Goal: Task Accomplishment & Management: Use online tool/utility

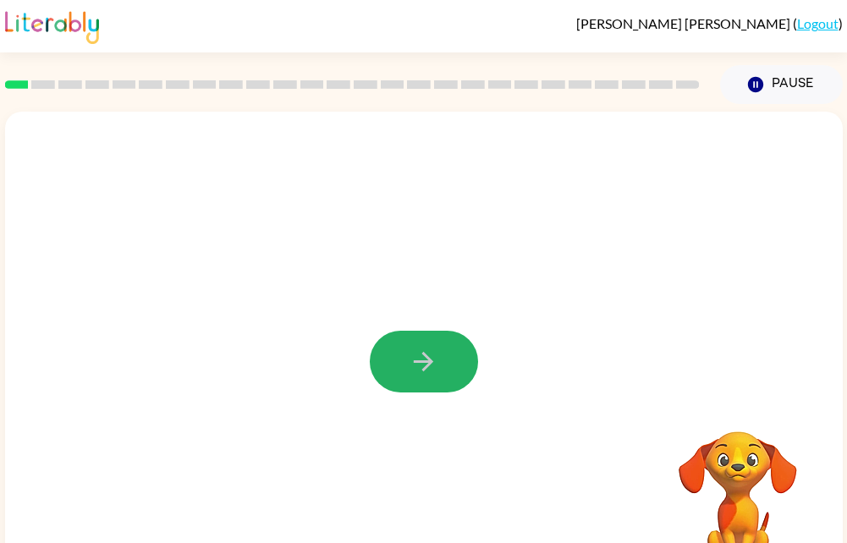
click at [406, 361] on button "button" at bounding box center [424, 362] width 108 height 62
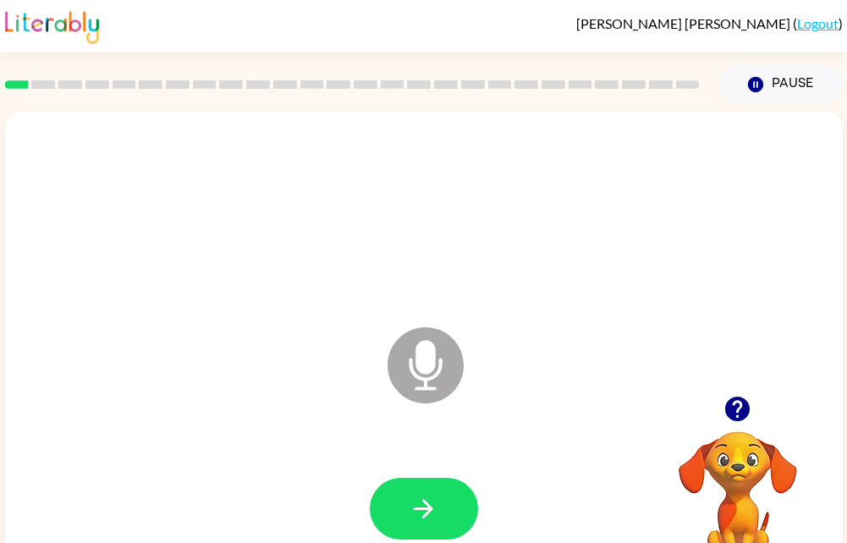
drag, startPoint x: 450, startPoint y: 523, endPoint x: 448, endPoint y: 533, distance: 10.3
click at [448, 533] on button "button" at bounding box center [424, 509] width 108 height 62
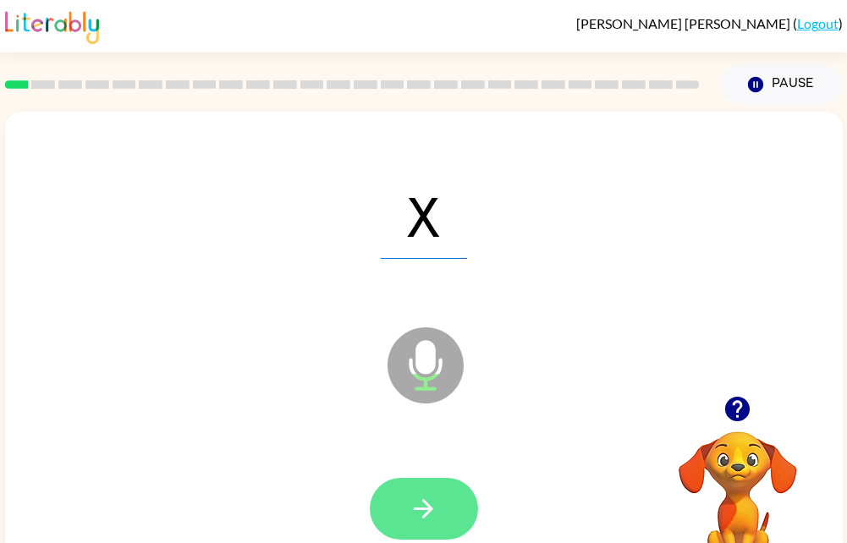
click at [455, 490] on button "button" at bounding box center [424, 509] width 108 height 62
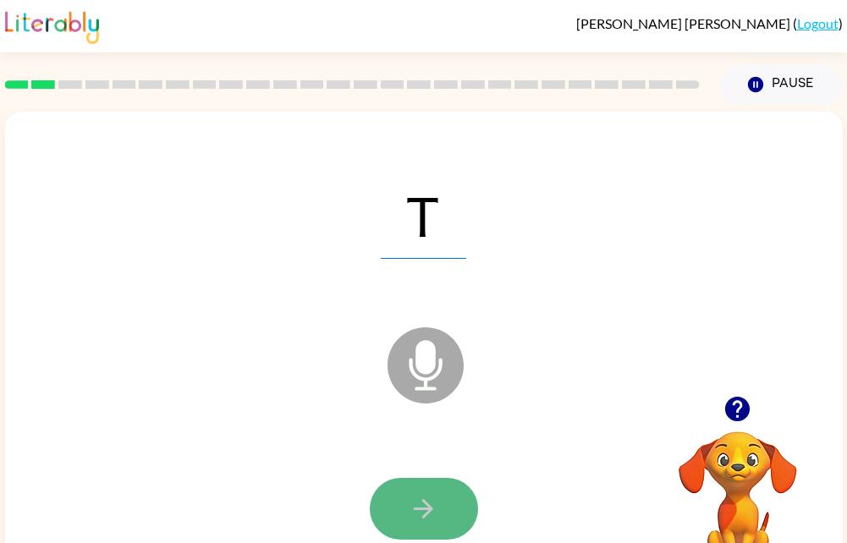
click at [416, 510] on icon "button" at bounding box center [424, 509] width 30 height 30
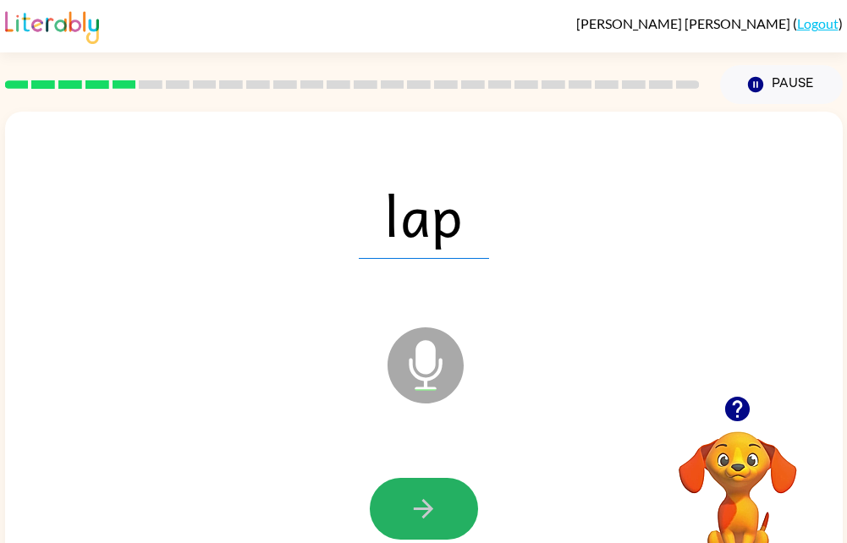
click at [429, 510] on icon "button" at bounding box center [423, 508] width 19 height 19
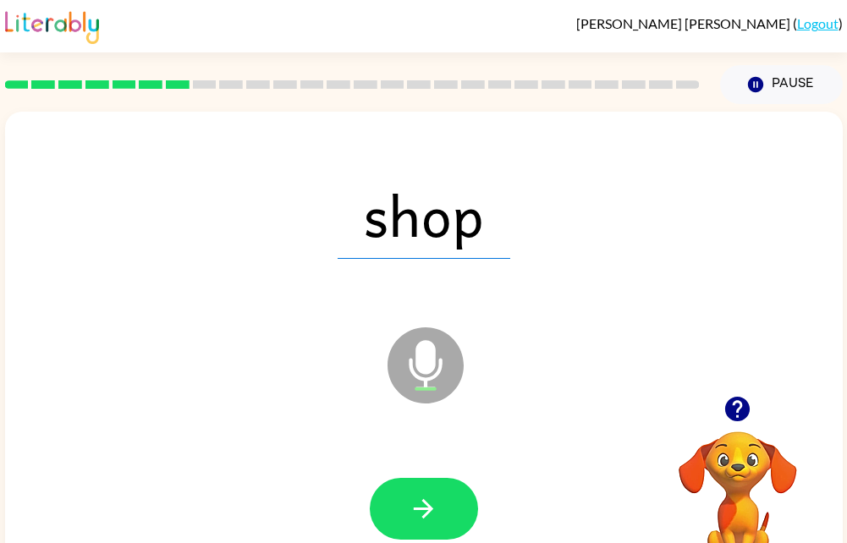
click at [429, 510] on icon "button" at bounding box center [423, 508] width 19 height 19
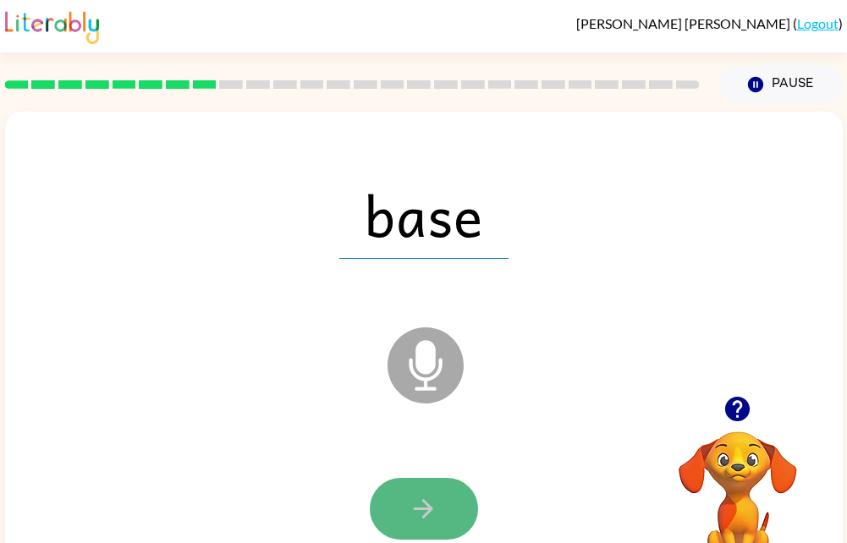
click at [438, 508] on icon "button" at bounding box center [424, 509] width 30 height 30
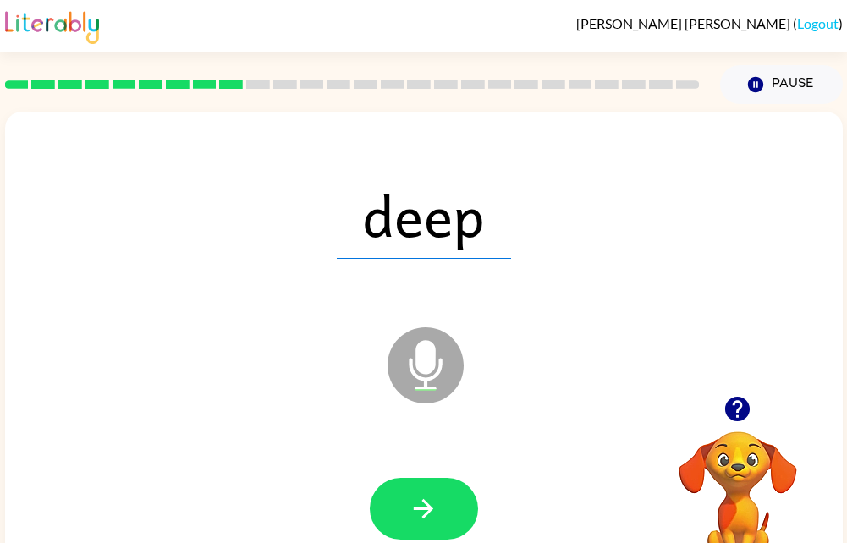
click at [700, 102] on div at bounding box center [352, 84] width 715 height 59
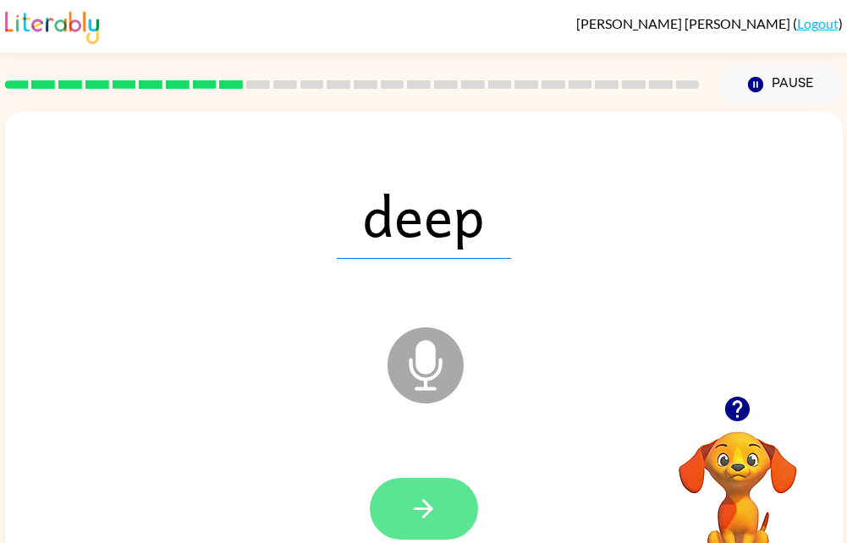
click at [422, 515] on icon "button" at bounding box center [424, 509] width 30 height 30
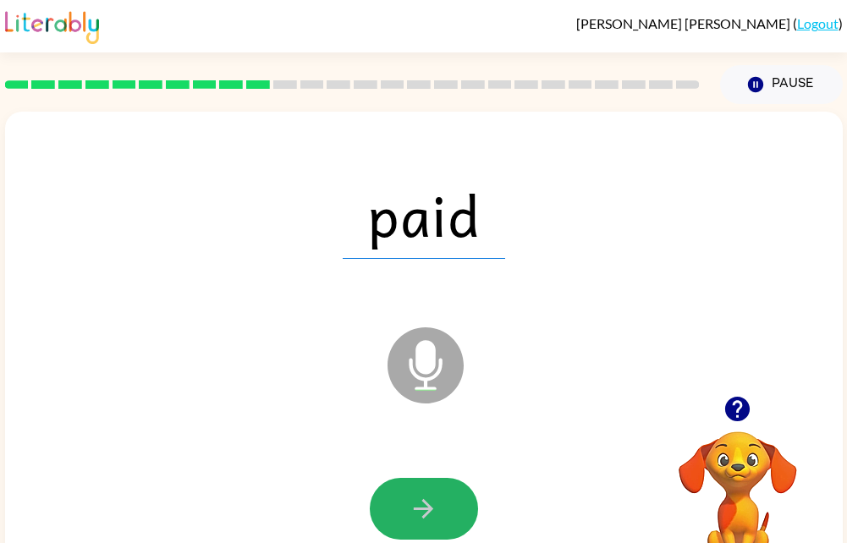
click at [422, 515] on icon "button" at bounding box center [424, 509] width 30 height 30
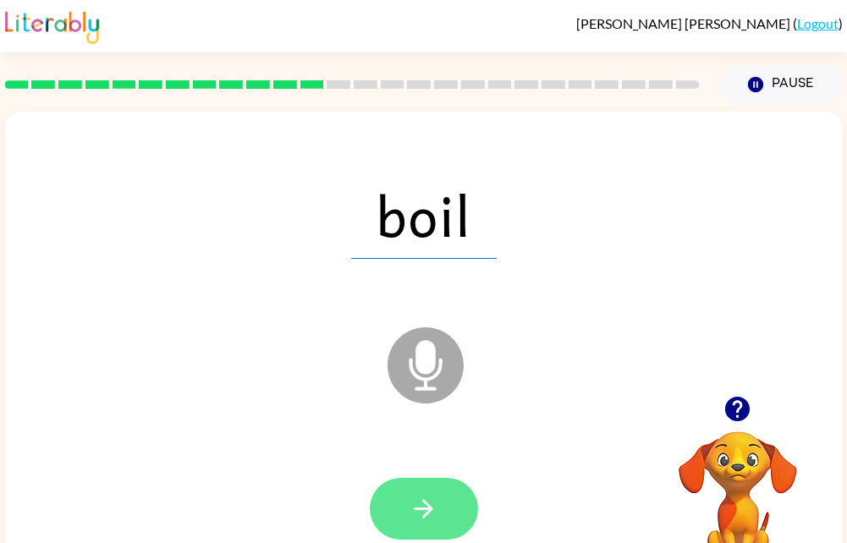
click at [417, 521] on icon "button" at bounding box center [424, 509] width 30 height 30
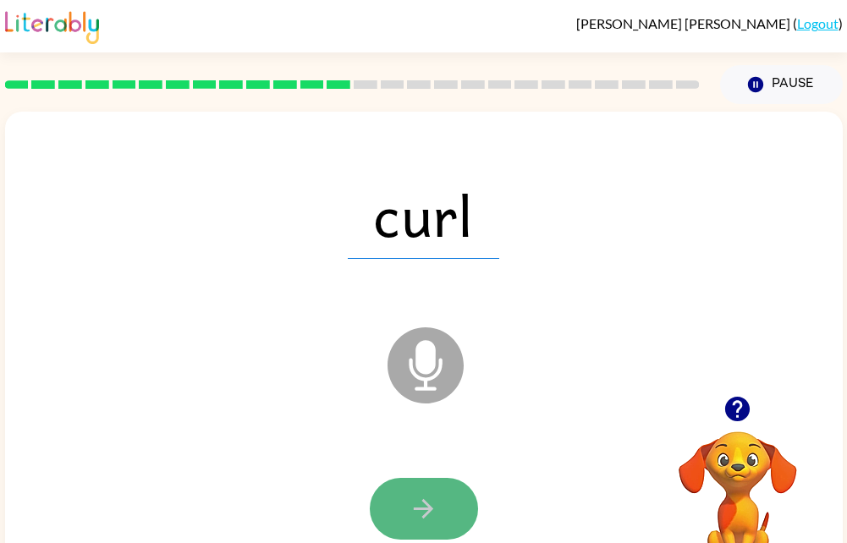
click at [425, 517] on icon "button" at bounding box center [423, 508] width 19 height 19
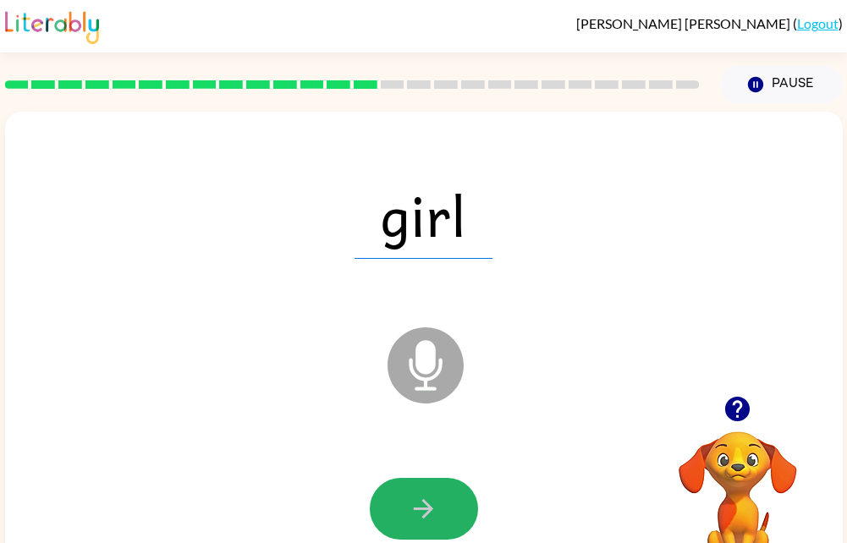
click at [425, 517] on icon "button" at bounding box center [423, 508] width 19 height 19
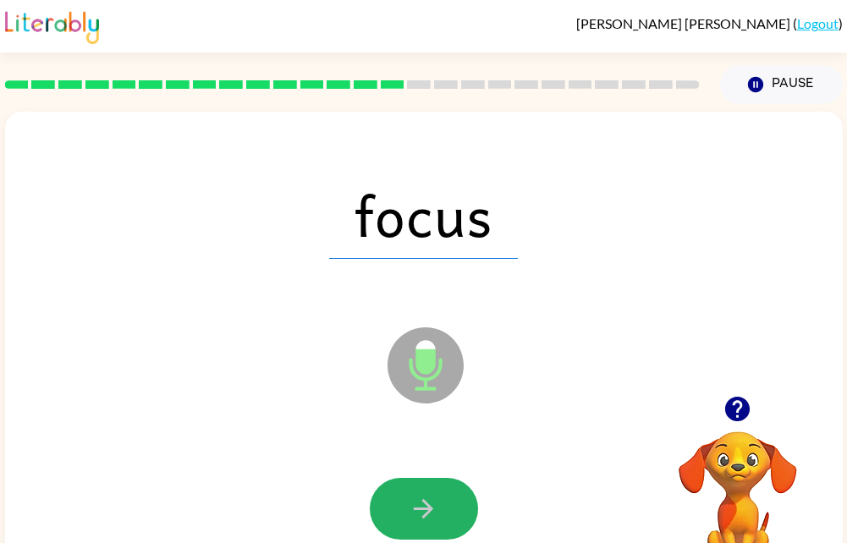
click at [425, 517] on icon "button" at bounding box center [423, 508] width 19 height 19
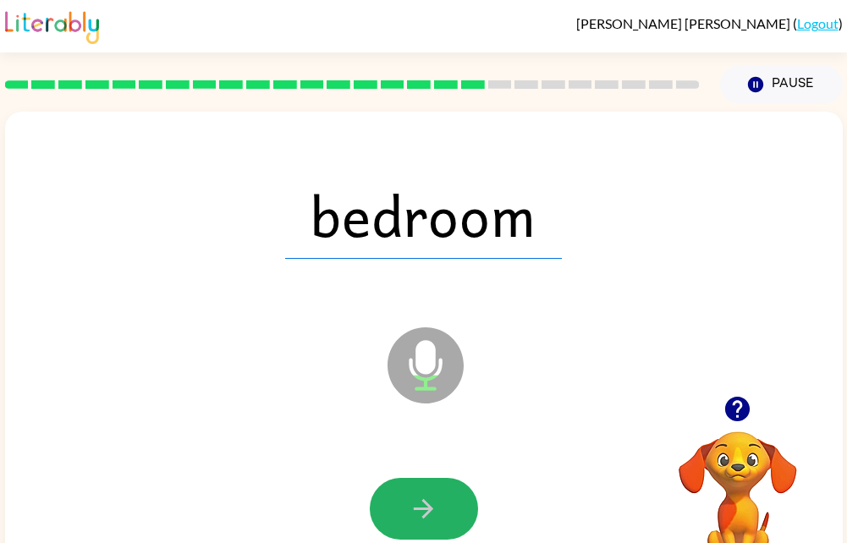
click at [425, 517] on icon "button" at bounding box center [423, 508] width 19 height 19
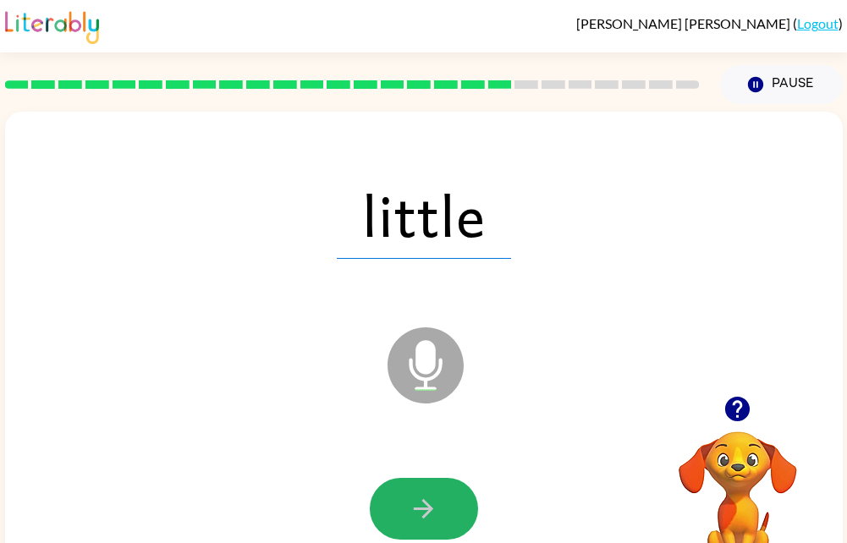
click at [425, 517] on icon "button" at bounding box center [423, 508] width 19 height 19
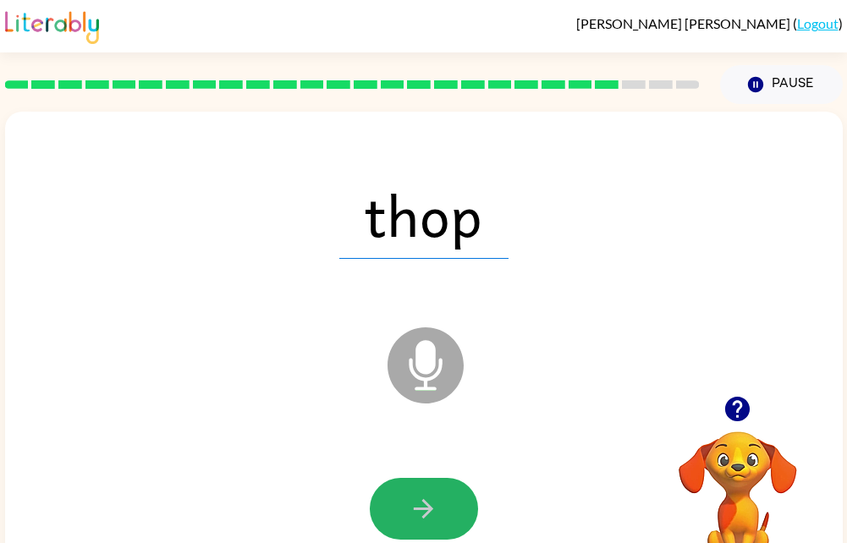
click at [425, 517] on icon "button" at bounding box center [423, 508] width 19 height 19
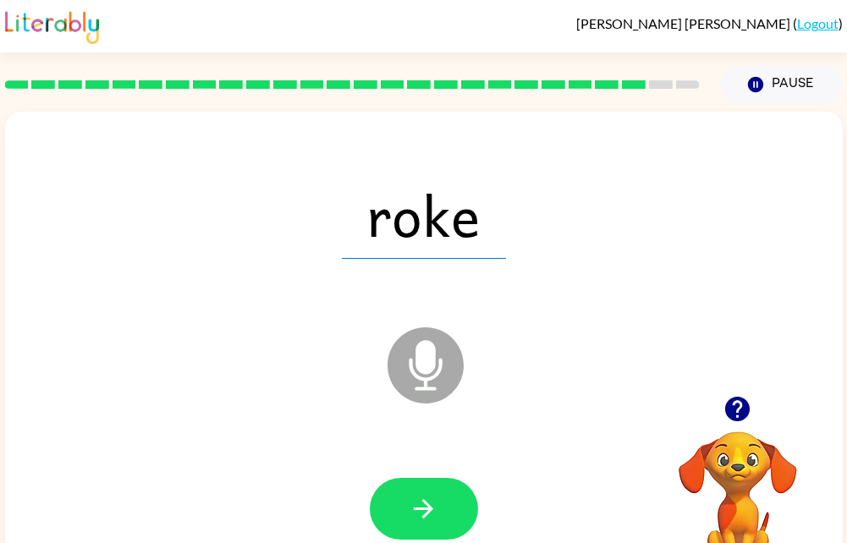
click at [425, 517] on icon "button" at bounding box center [423, 508] width 19 height 19
